Goal: Task Accomplishment & Management: Use online tool/utility

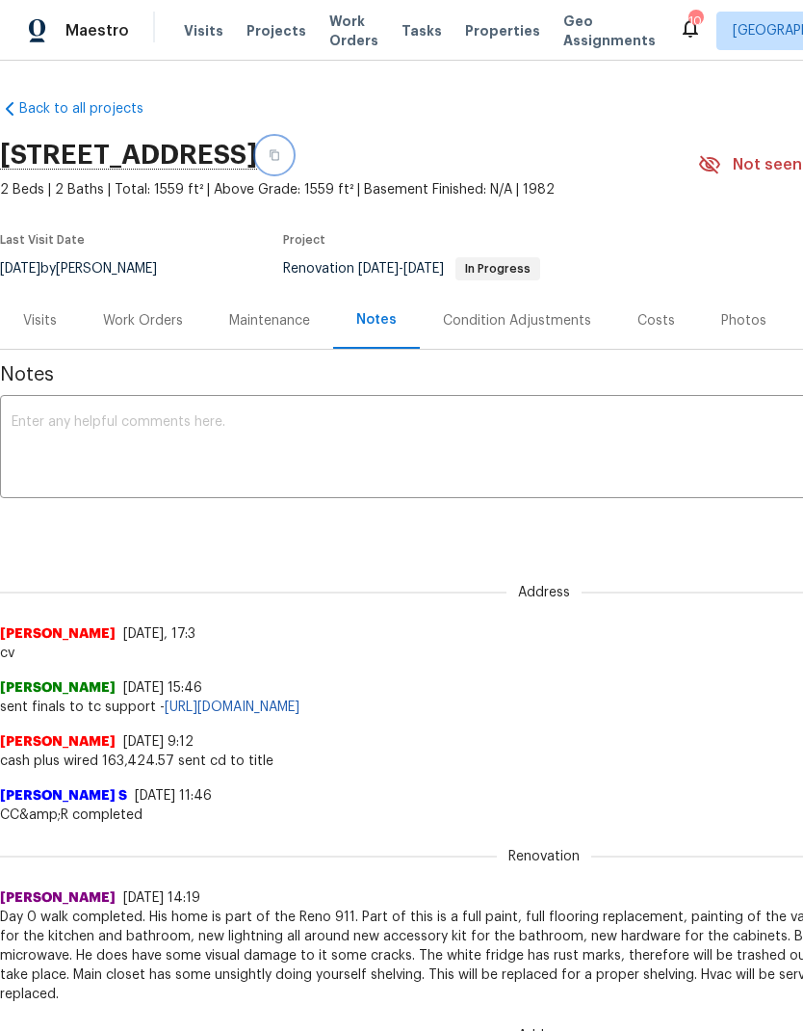
click at [280, 151] on icon "button" at bounding box center [275, 155] width 12 height 12
click at [207, 434] on textarea at bounding box center [544, 448] width 1065 height 67
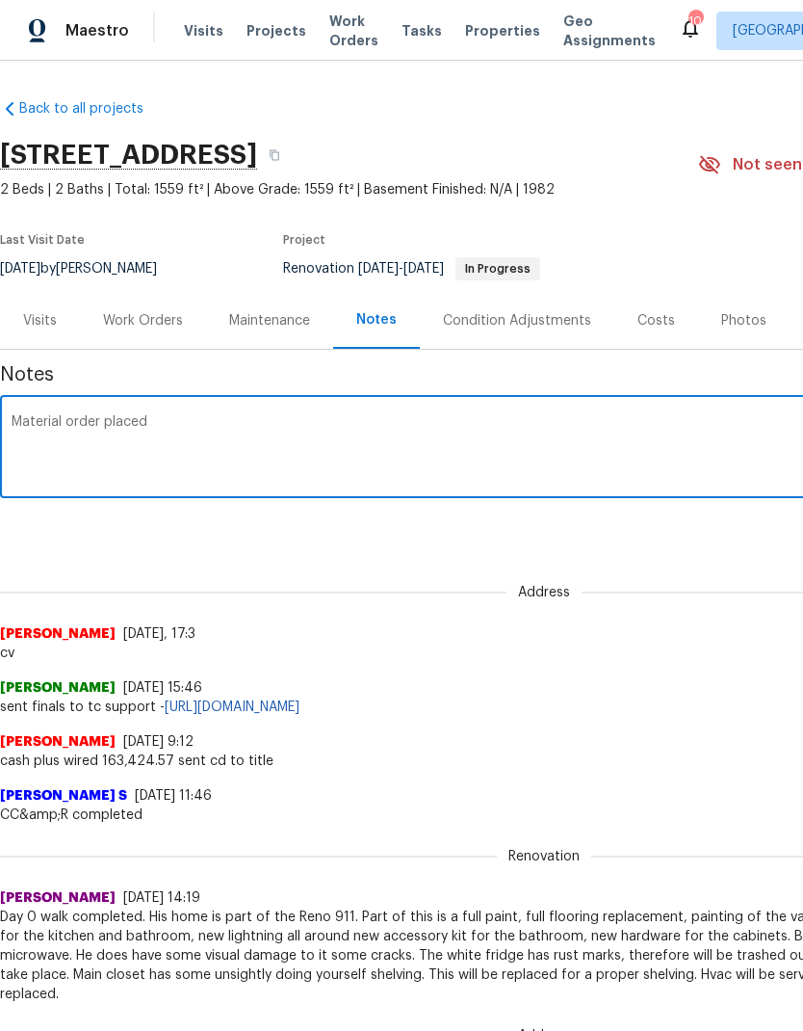
click at [322, 423] on textarea "Material order placed" at bounding box center [544, 448] width 1065 height 67
paste textarea "[URL][DOMAIN_NAME]"
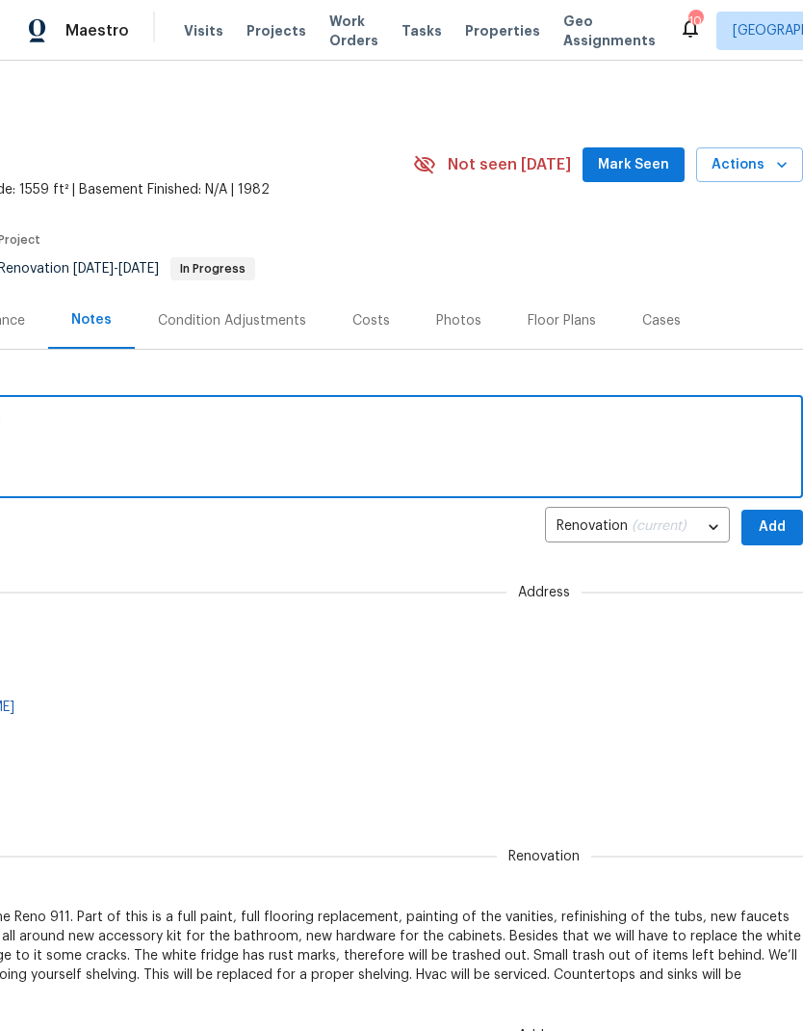
scroll to position [0, 285]
type textarea "Material order placed https://opendoor.enterprise.slack.com/archives/C07MF4A0E4…"
click at [771, 521] on span "Add" at bounding box center [772, 527] width 31 height 24
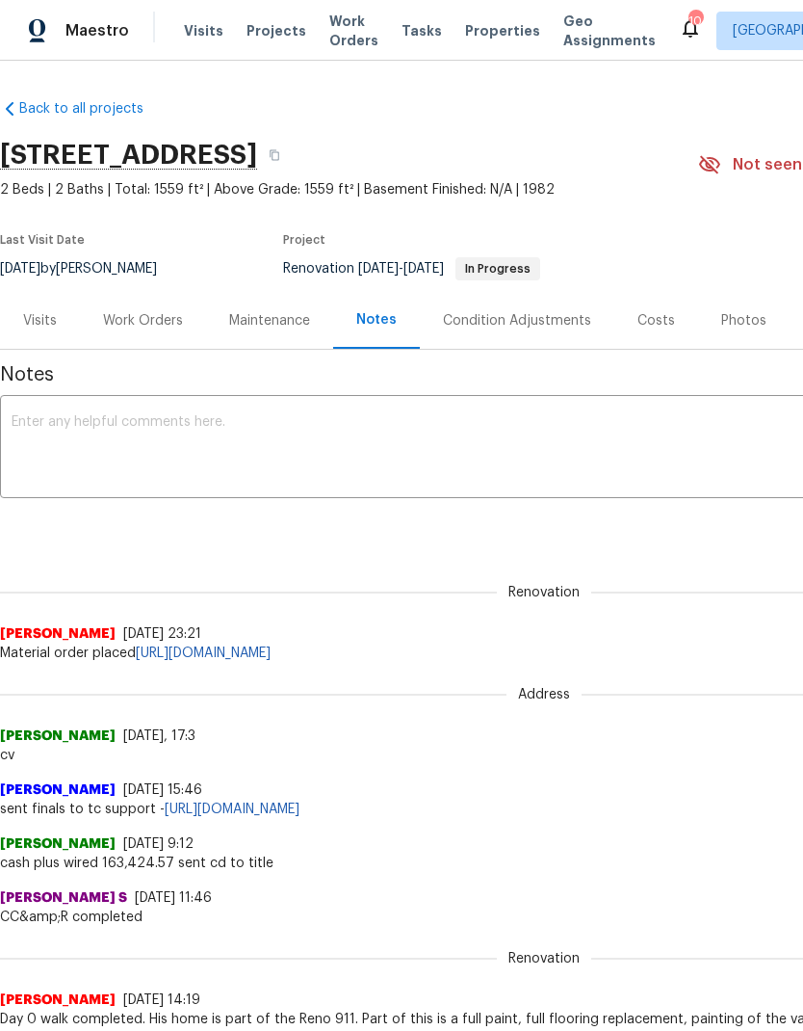
scroll to position [0, 0]
